Goal: Information Seeking & Learning: Learn about a topic

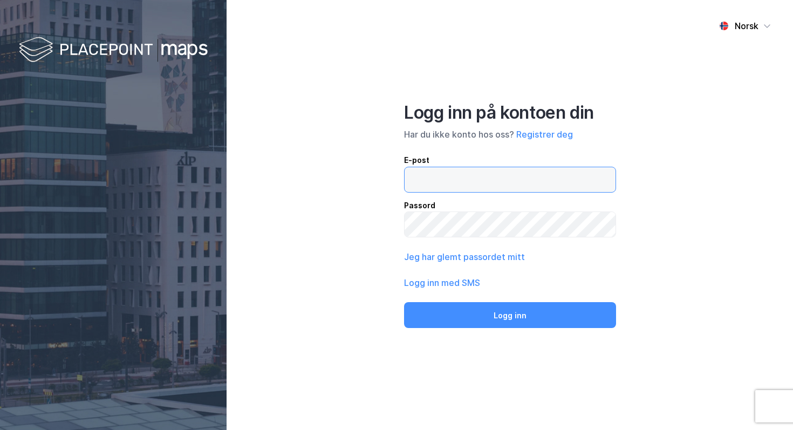
type input "[EMAIL_ADDRESS][DOMAIN_NAME]"
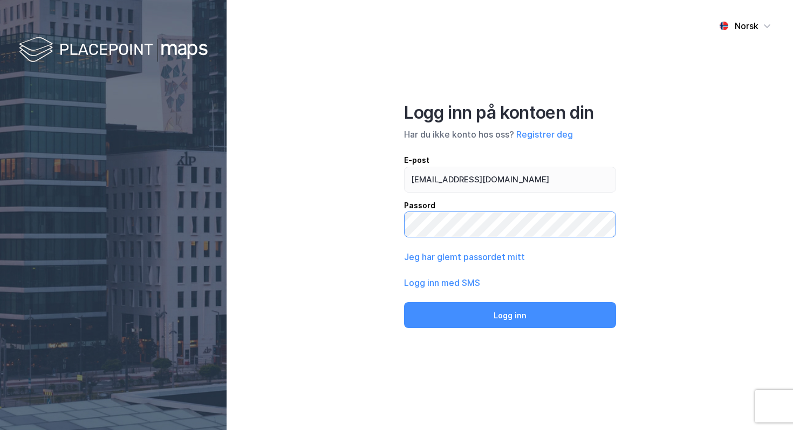
click at [510, 315] on button "Logg inn" at bounding box center [510, 315] width 212 height 26
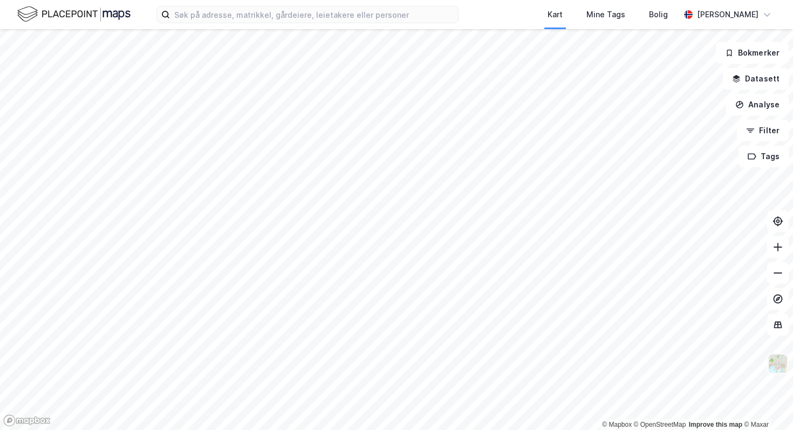
click at [782, 370] on img at bounding box center [778, 363] width 21 height 21
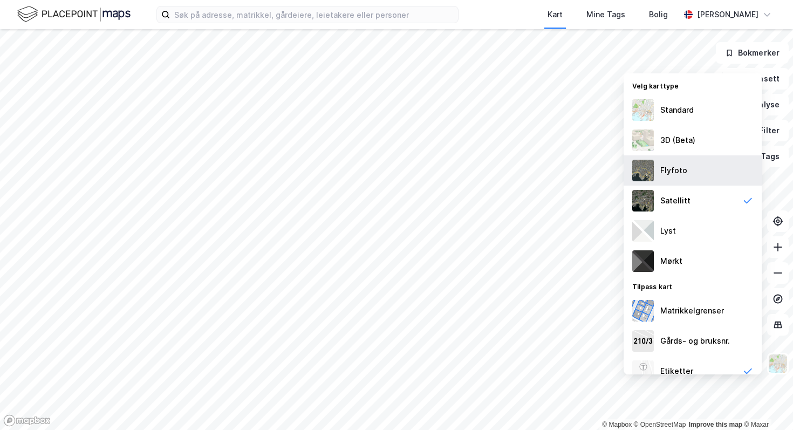
click at [666, 173] on div "Flyfoto" at bounding box center [673, 170] width 27 height 13
click at [771, 155] on button "Tags" at bounding box center [764, 157] width 50 height 22
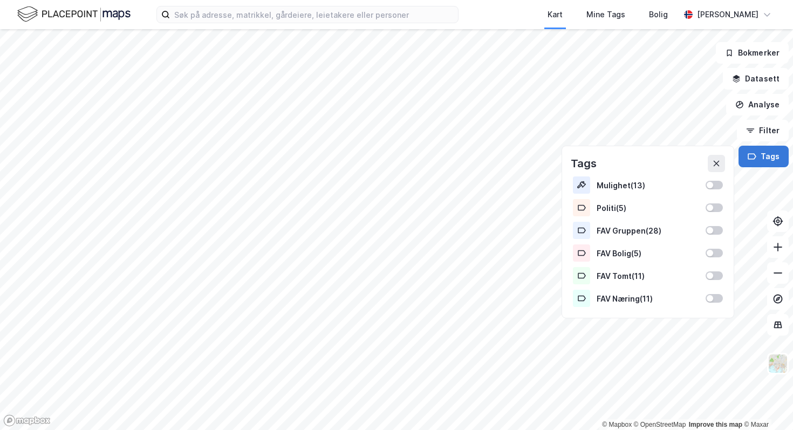
click at [771, 155] on button "Tags" at bounding box center [764, 157] width 50 height 22
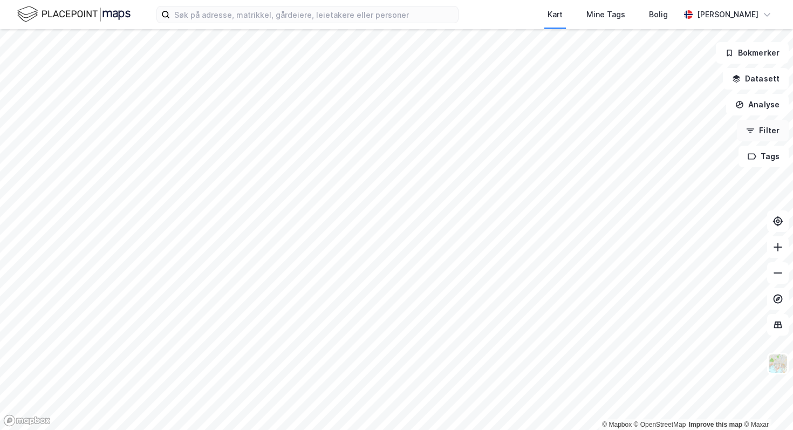
click at [768, 129] on button "Filter" at bounding box center [763, 131] width 52 height 22
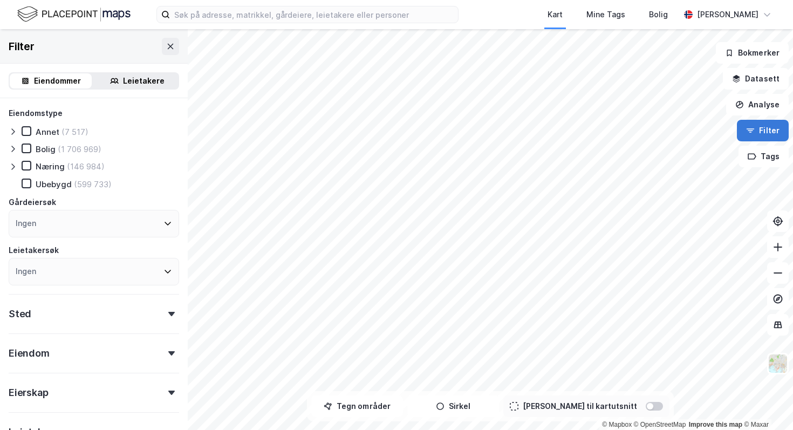
click at [768, 129] on button "Filter" at bounding box center [763, 131] width 52 height 22
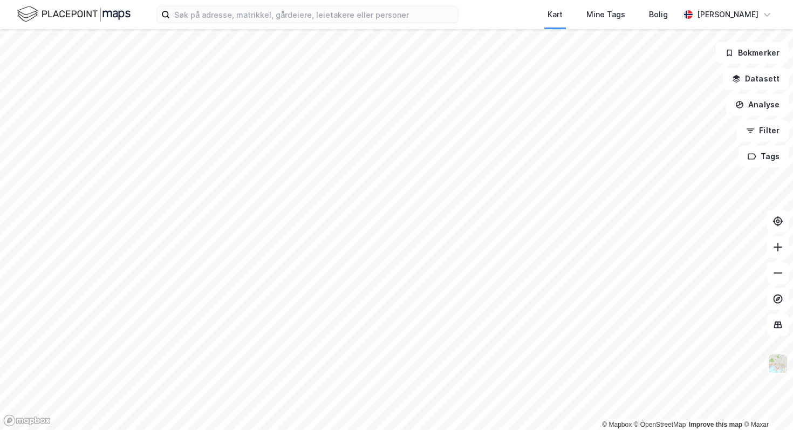
click at [781, 366] on img at bounding box center [778, 363] width 21 height 21
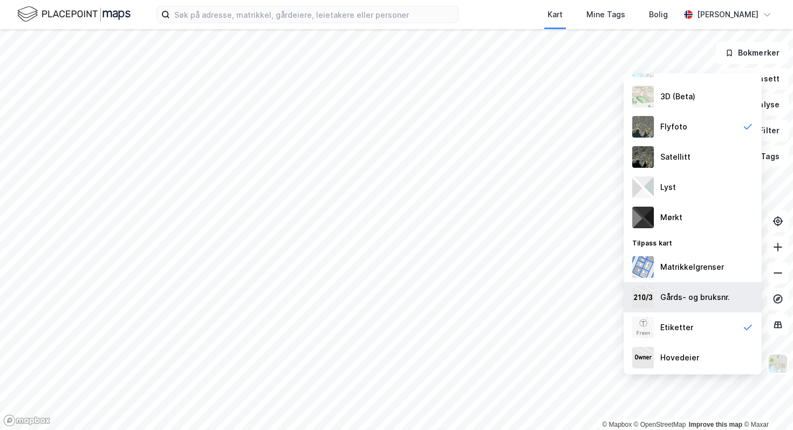
scroll to position [43, 0]
click at [771, 327] on button at bounding box center [778, 325] width 22 height 22
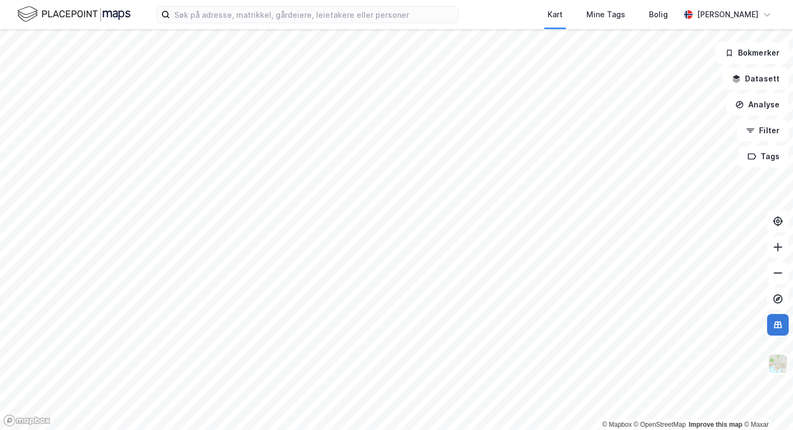
click at [775, 328] on icon at bounding box center [778, 324] width 11 height 11
